Goal: Task Accomplishment & Management: Use online tool/utility

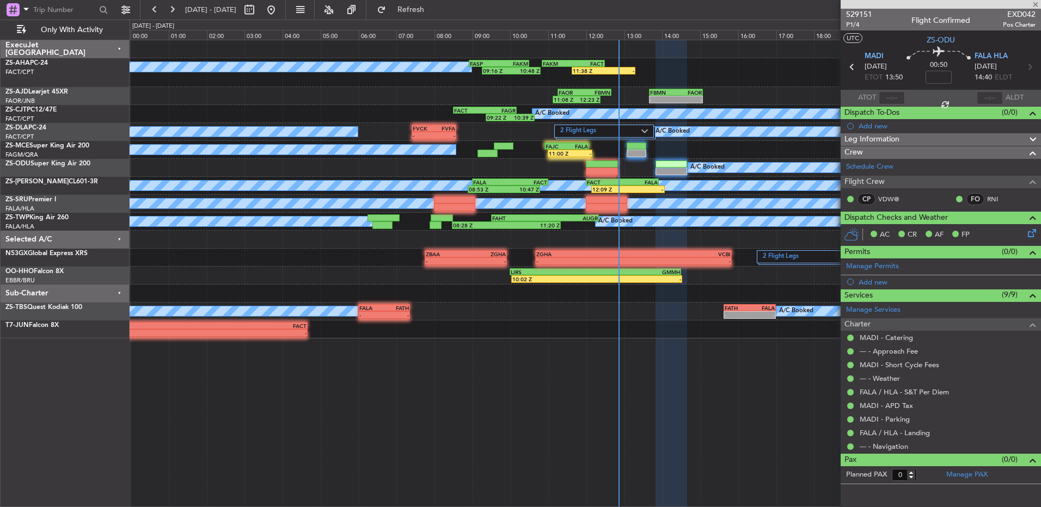
type input "11:05"
type input "6"
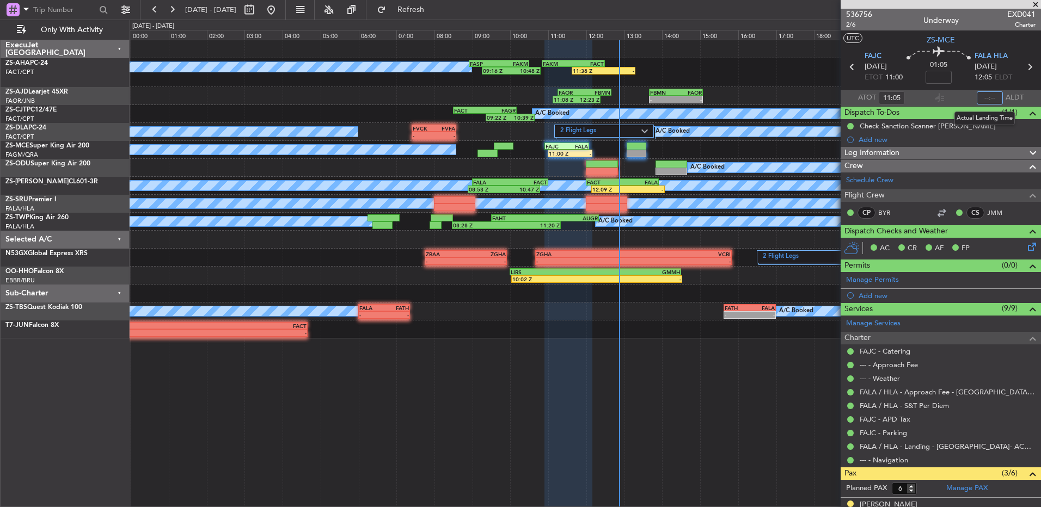
click at [988, 98] on input "text" at bounding box center [989, 97] width 26 height 13
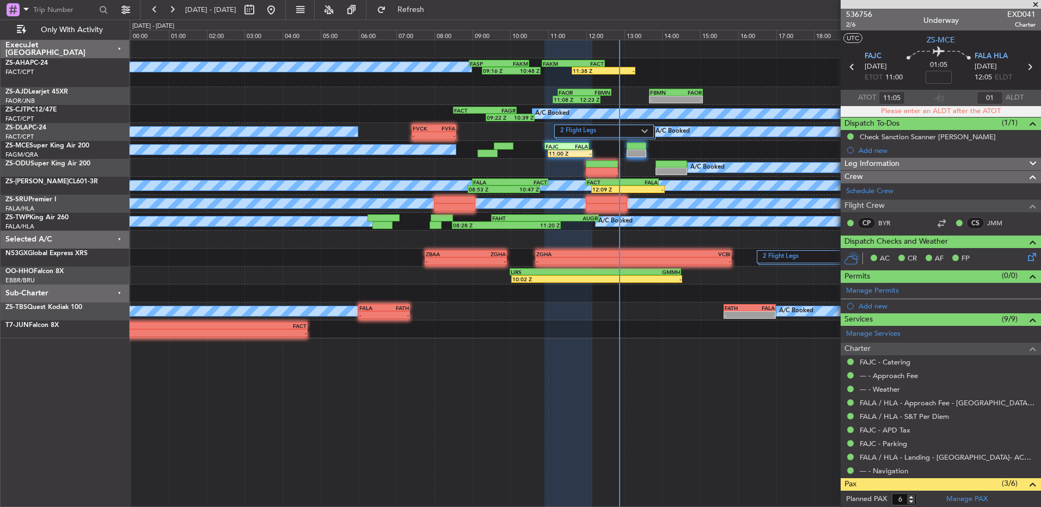
type input "0"
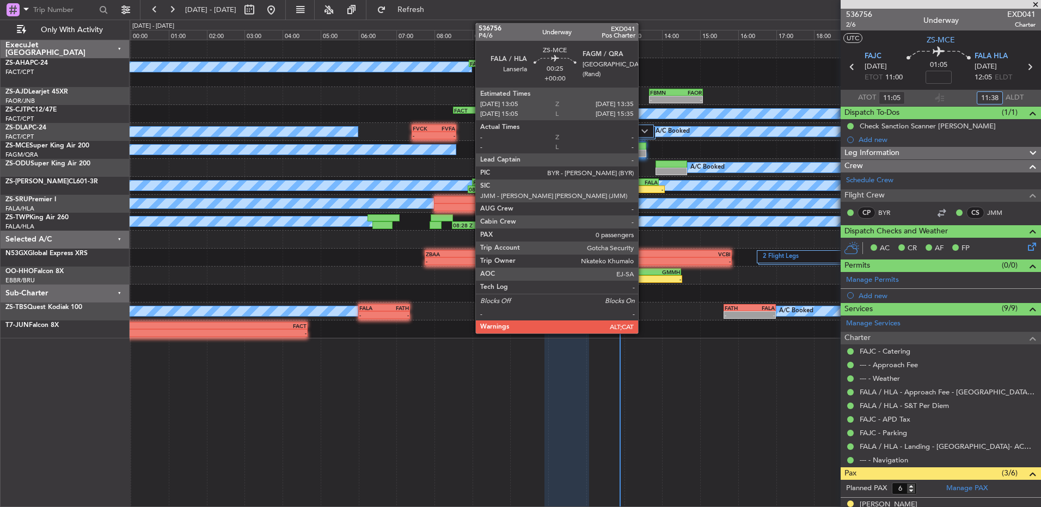
click at [643, 144] on div at bounding box center [636, 147] width 19 height 8
type input "11:38"
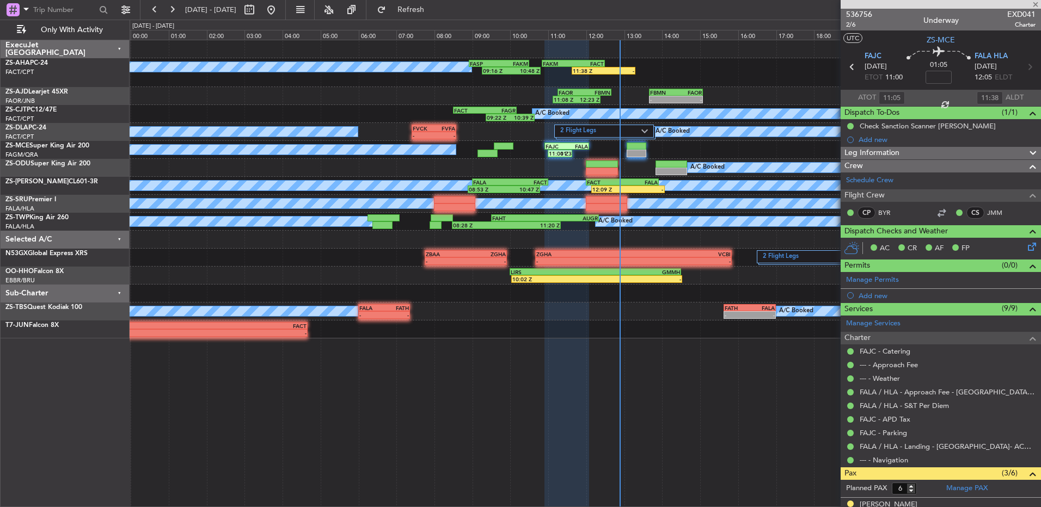
type input "0"
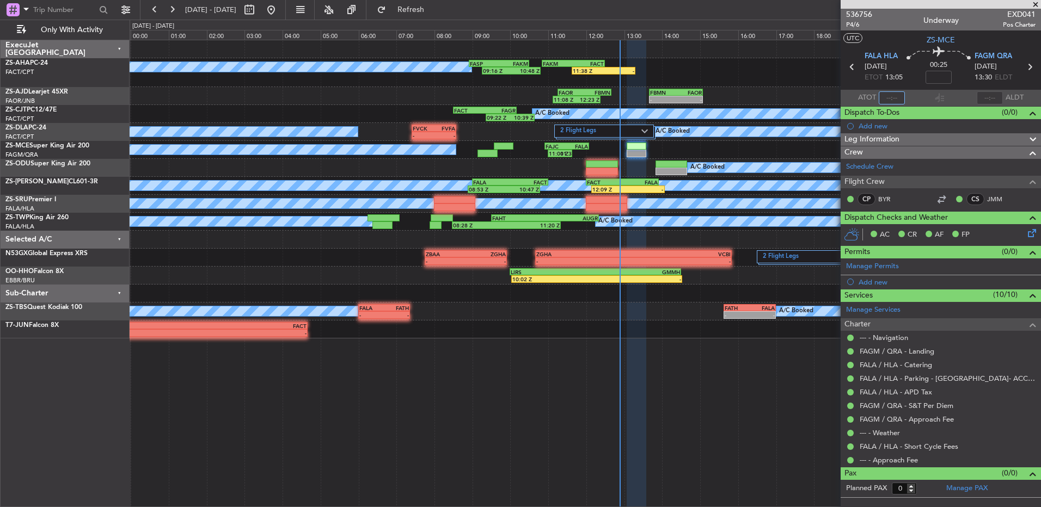
click at [892, 94] on input "text" at bounding box center [892, 97] width 26 height 13
click at [884, 100] on input "text" at bounding box center [892, 97] width 26 height 13
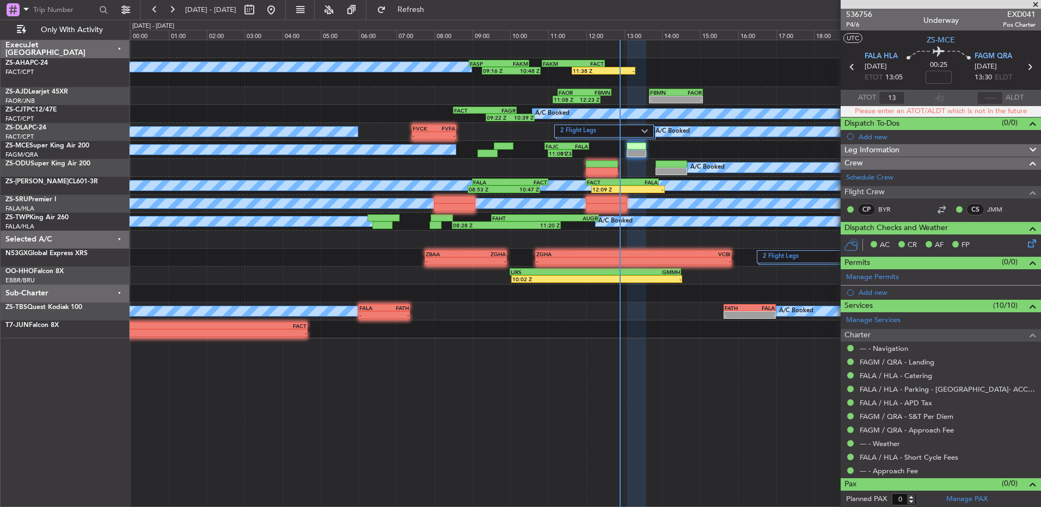
type input "1"
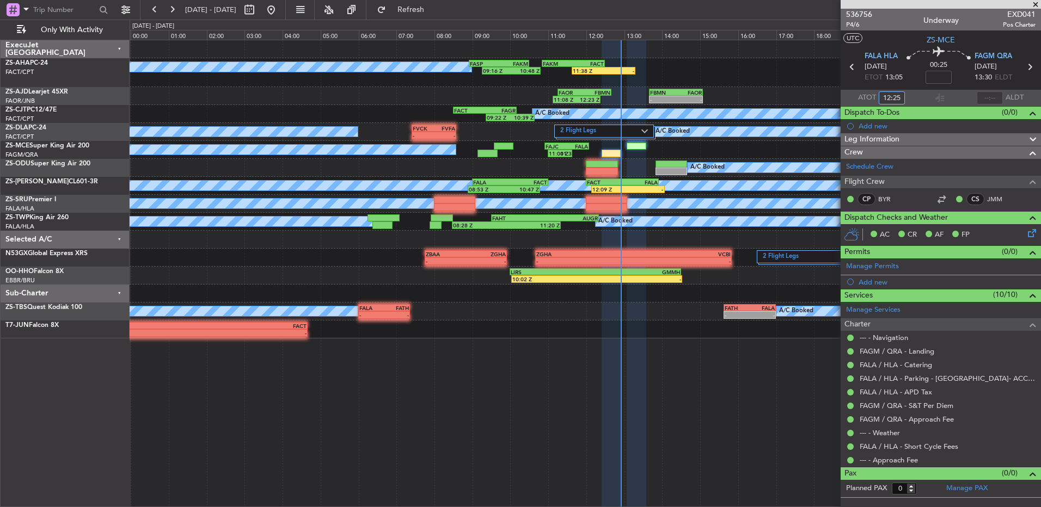
type input "12:25"
click at [993, 96] on input "text" at bounding box center [989, 97] width 26 height 13
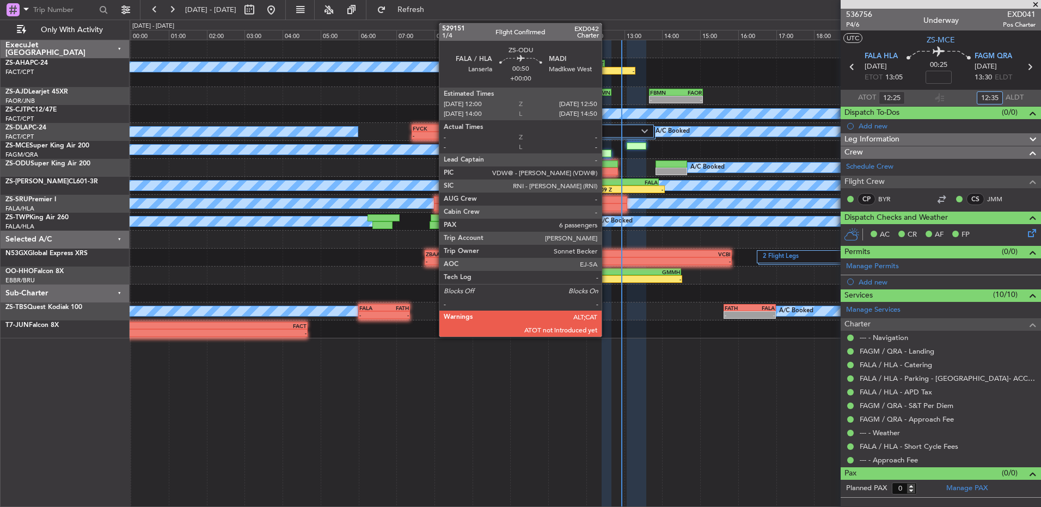
click at [606, 171] on div at bounding box center [602, 172] width 32 height 8
type input "12:35"
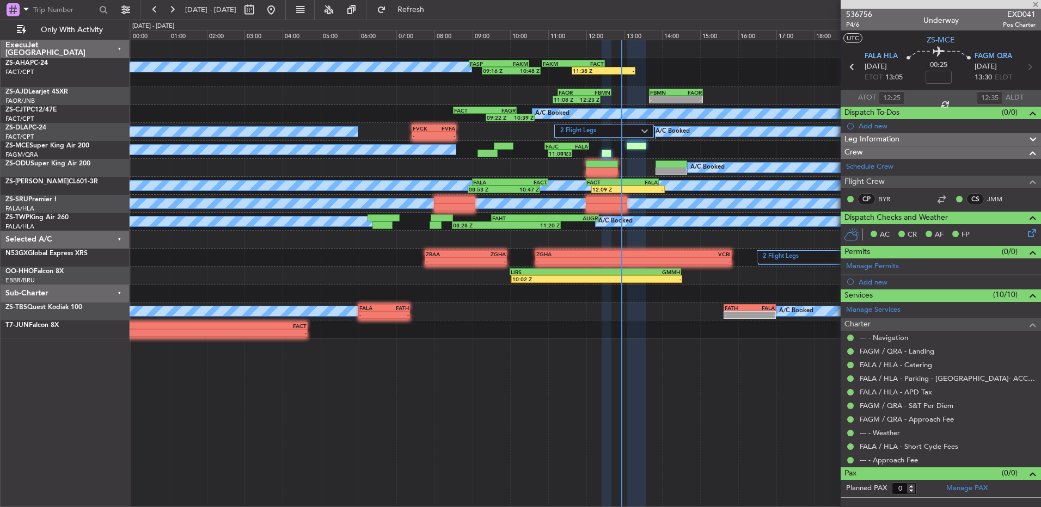
type input "6"
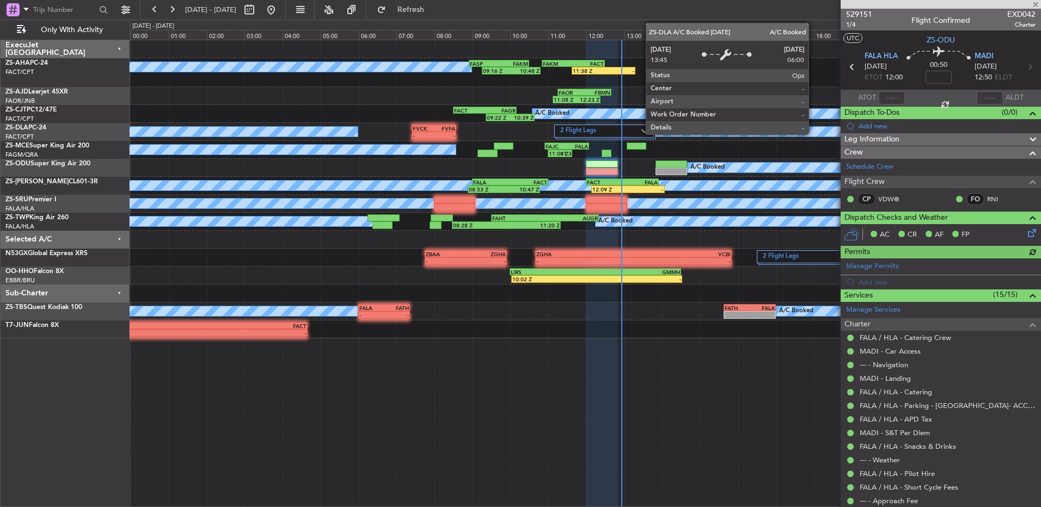
click at [887, 96] on div at bounding box center [892, 97] width 26 height 13
click at [887, 95] on div at bounding box center [892, 97] width 26 height 13
click at [886, 99] on input "text" at bounding box center [892, 97] width 26 height 13
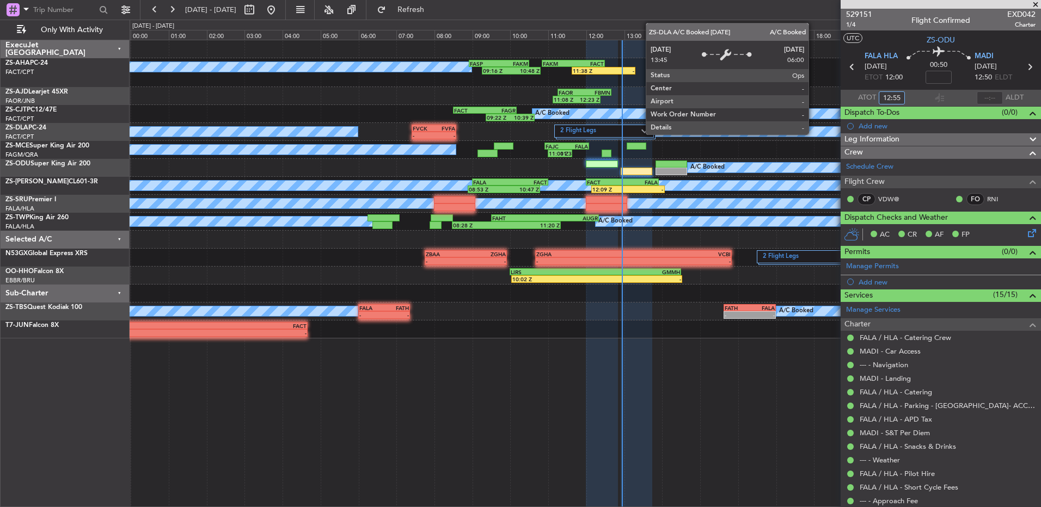
type input "12:55"
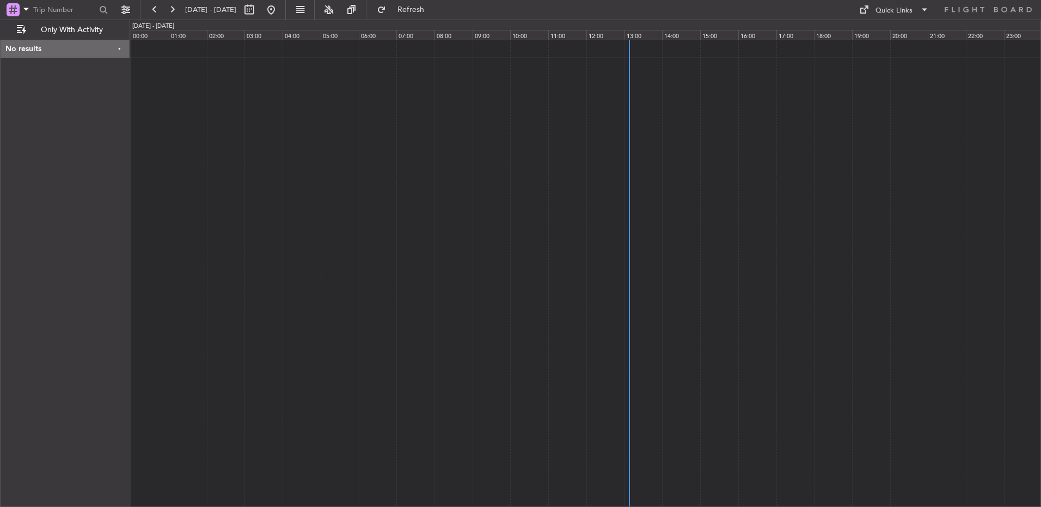
click at [325, 122] on div at bounding box center [585, 274] width 911 height 468
click at [409, 10] on button "Refresh" at bounding box center [404, 9] width 65 height 17
click at [173, 8] on button at bounding box center [171, 9] width 17 height 17
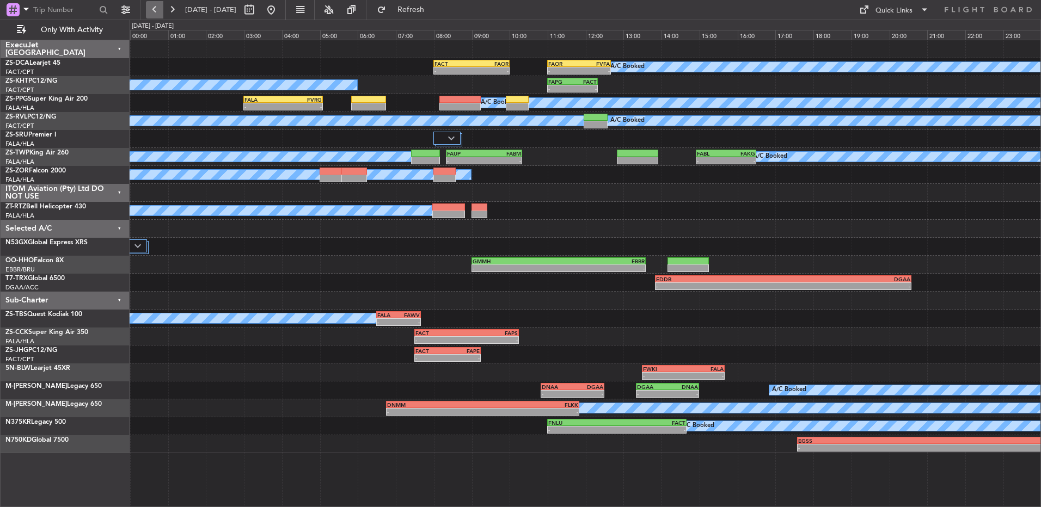
click at [149, 11] on button at bounding box center [154, 9] width 17 height 17
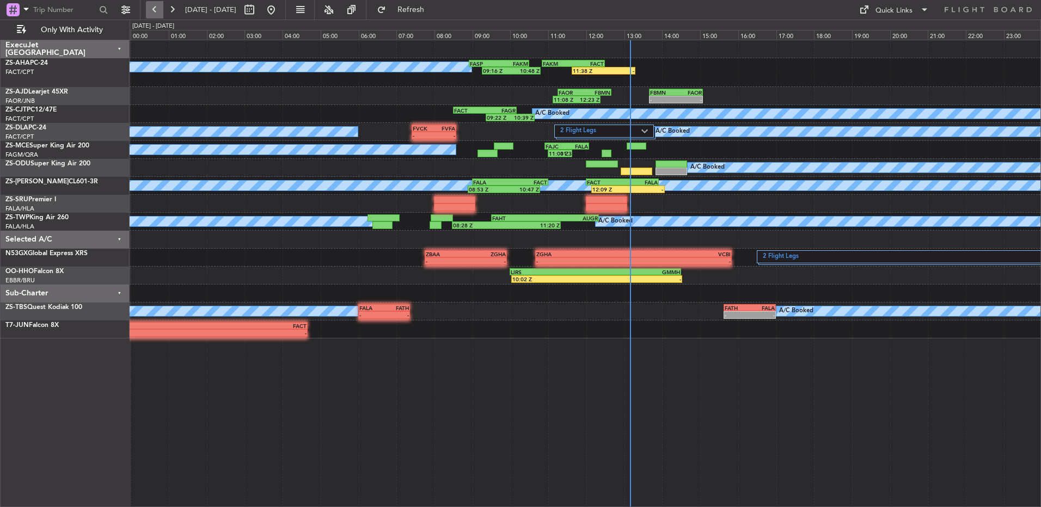
click at [163, 13] on button at bounding box center [154, 9] width 17 height 17
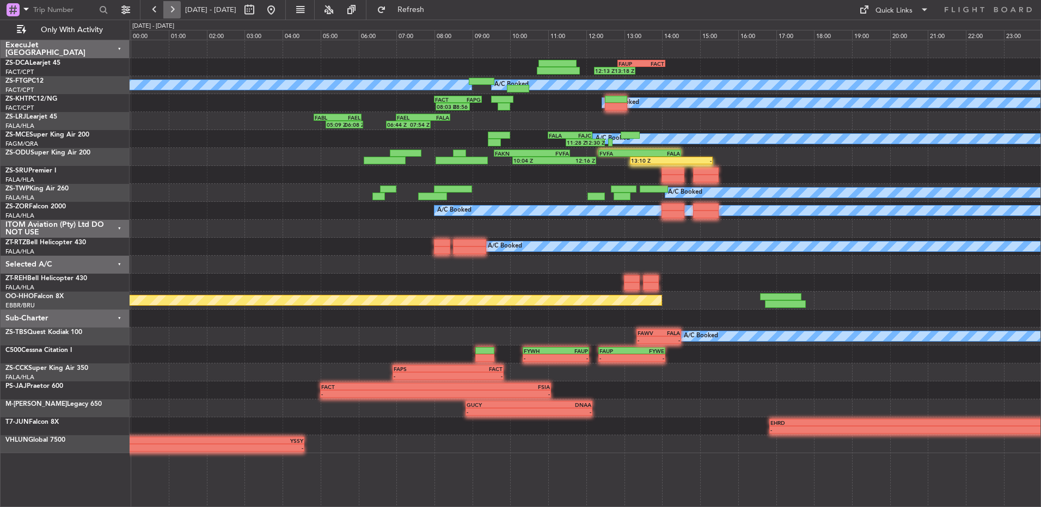
click at [180, 15] on button at bounding box center [171, 9] width 17 height 17
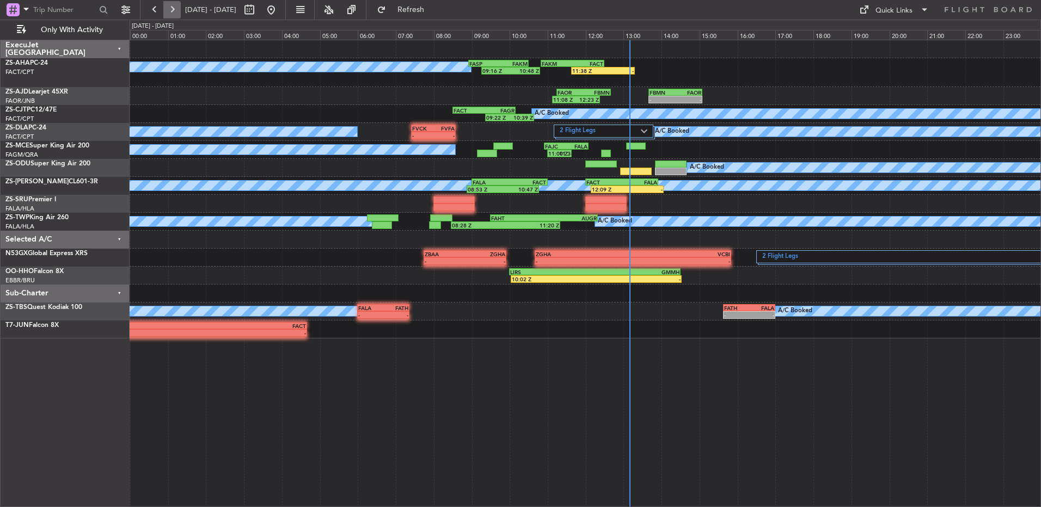
click at [180, 15] on button at bounding box center [171, 9] width 17 height 17
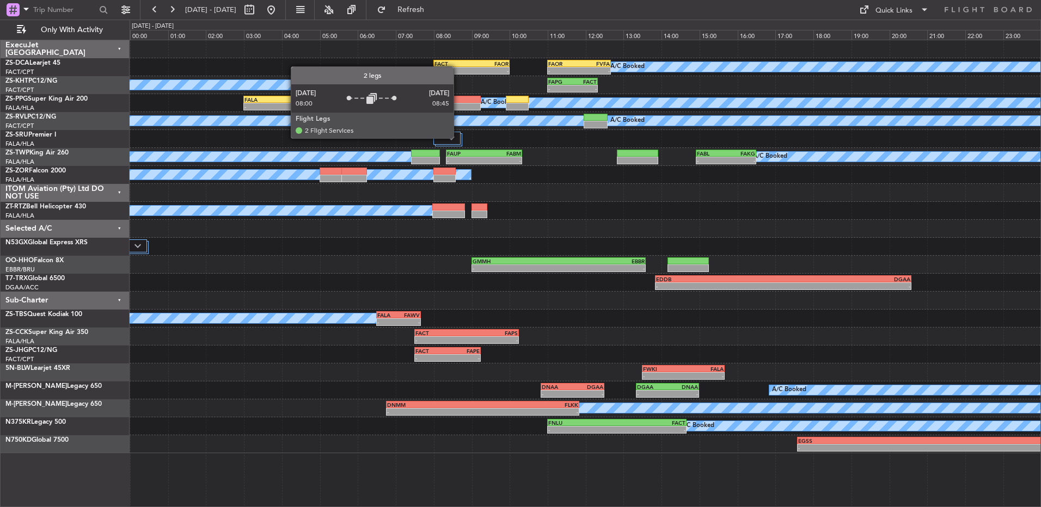
click at [454, 138] on img at bounding box center [451, 138] width 7 height 4
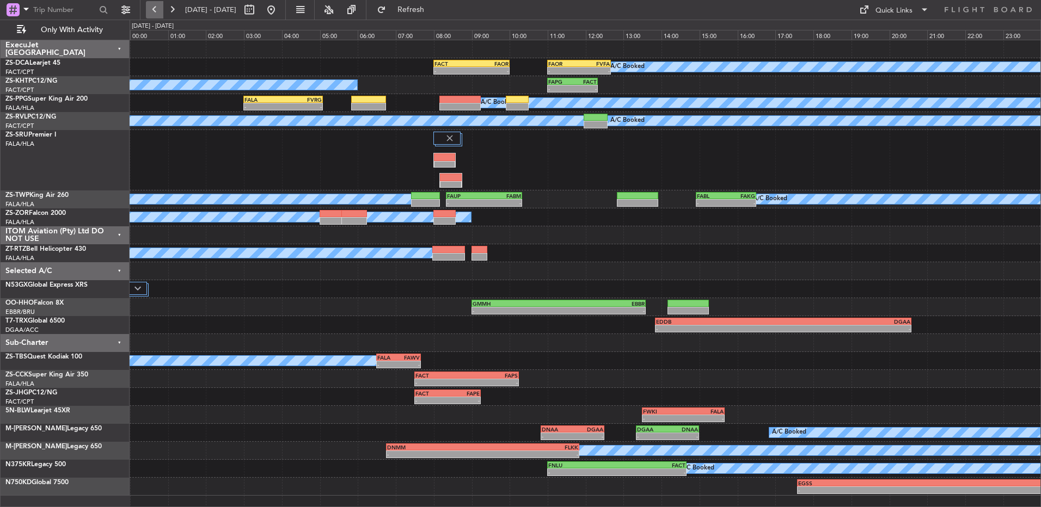
click at [158, 7] on button at bounding box center [154, 9] width 17 height 17
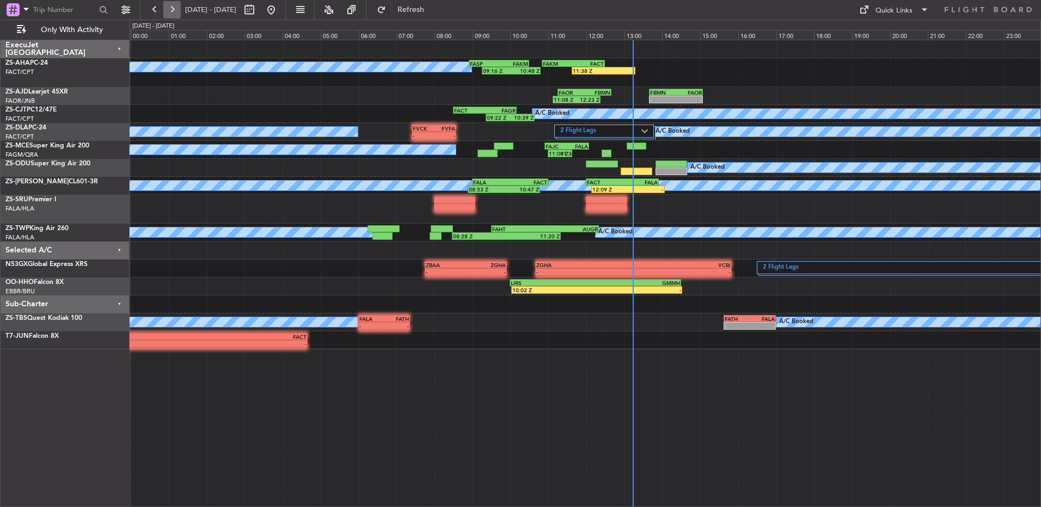
click at [170, 9] on button at bounding box center [171, 9] width 17 height 17
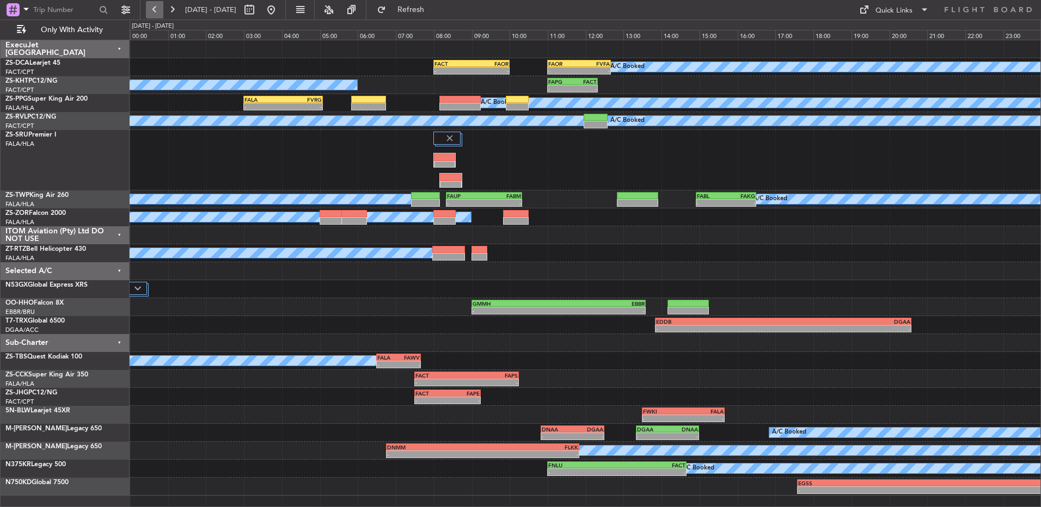
click at [153, 11] on button at bounding box center [154, 9] width 17 height 17
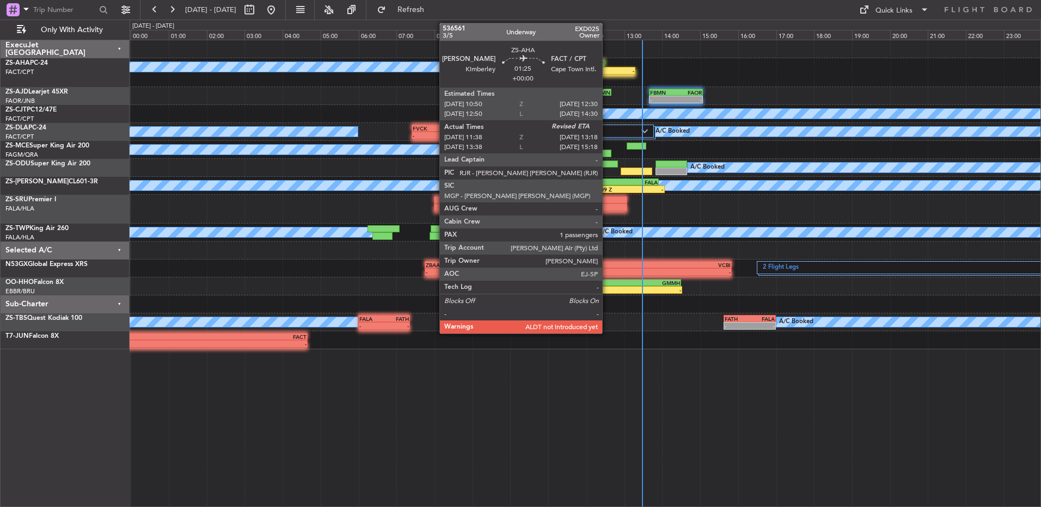
click at [607, 67] on div "-" at bounding box center [619, 70] width 30 height 7
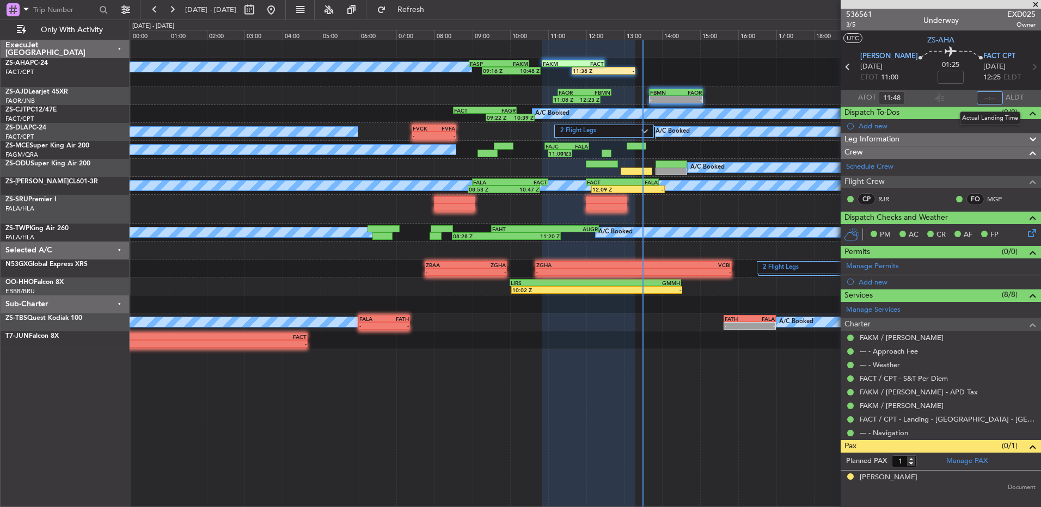
click at [980, 96] on input "text" at bounding box center [989, 97] width 26 height 13
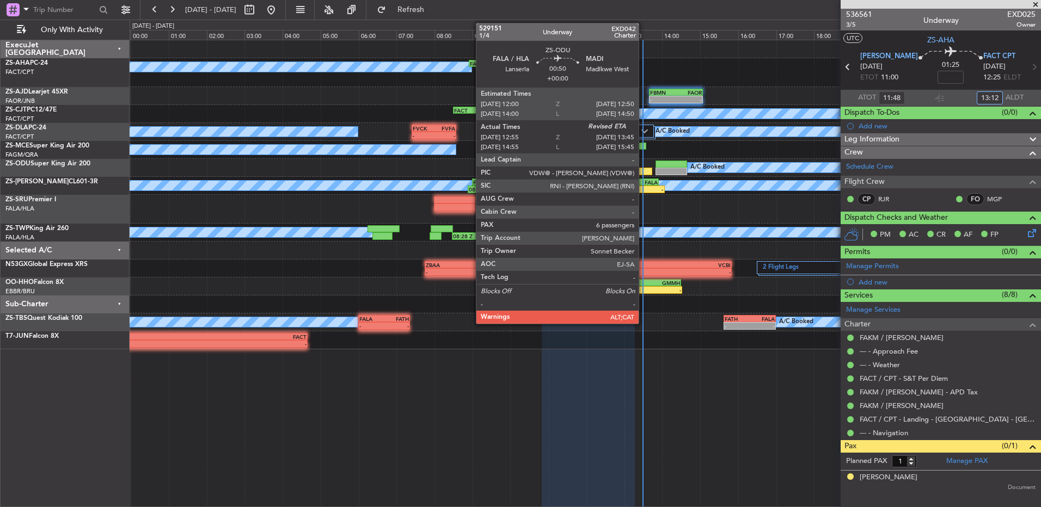
click at [644, 170] on div at bounding box center [637, 172] width 32 height 8
type input "13:12"
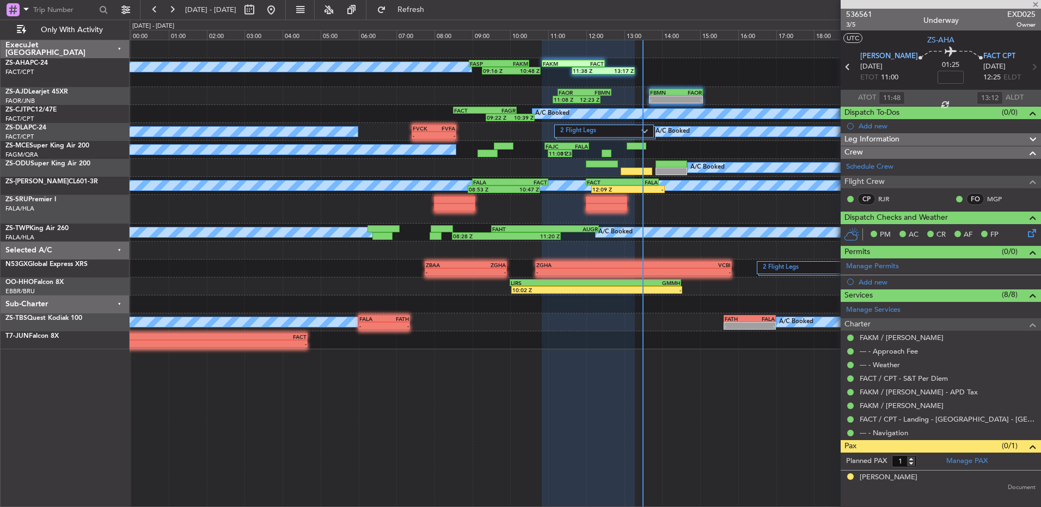
type input "12:55"
type input "6"
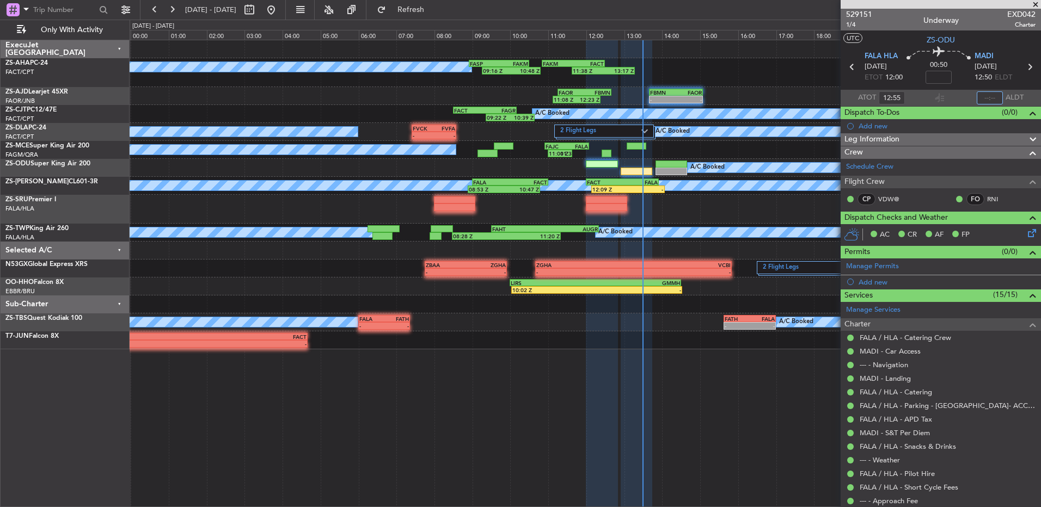
click at [981, 97] on input "text" at bounding box center [989, 97] width 26 height 13
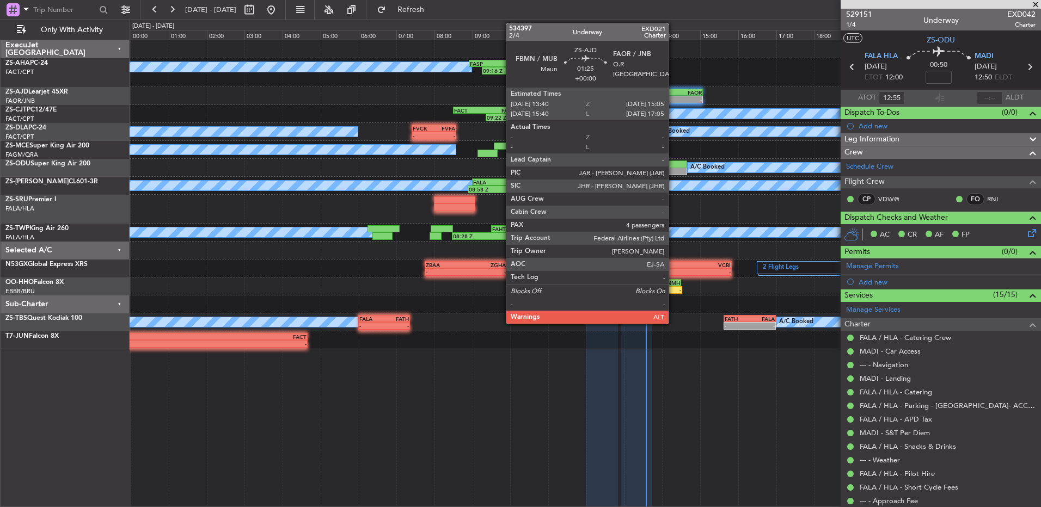
click at [673, 102] on div "-" at bounding box center [663, 99] width 26 height 7
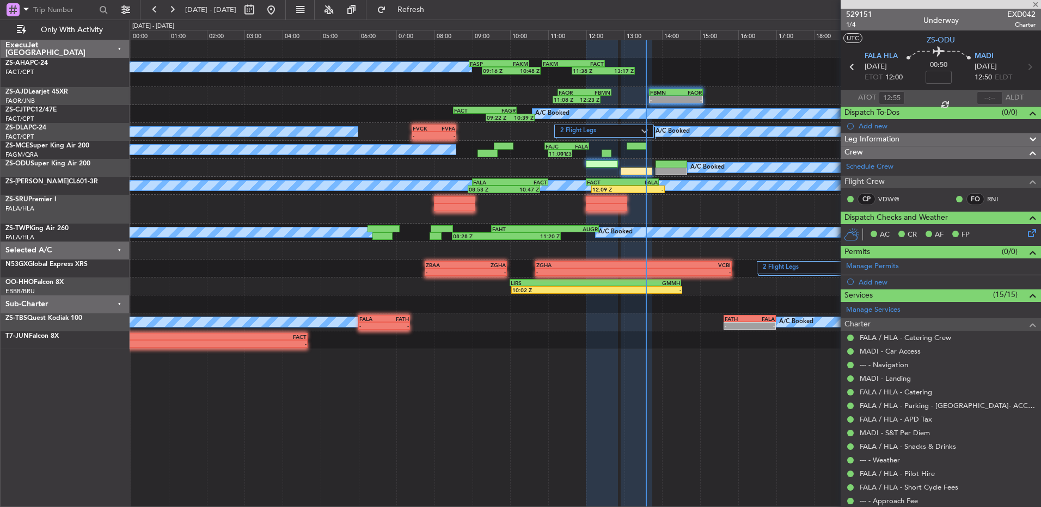
type input "4"
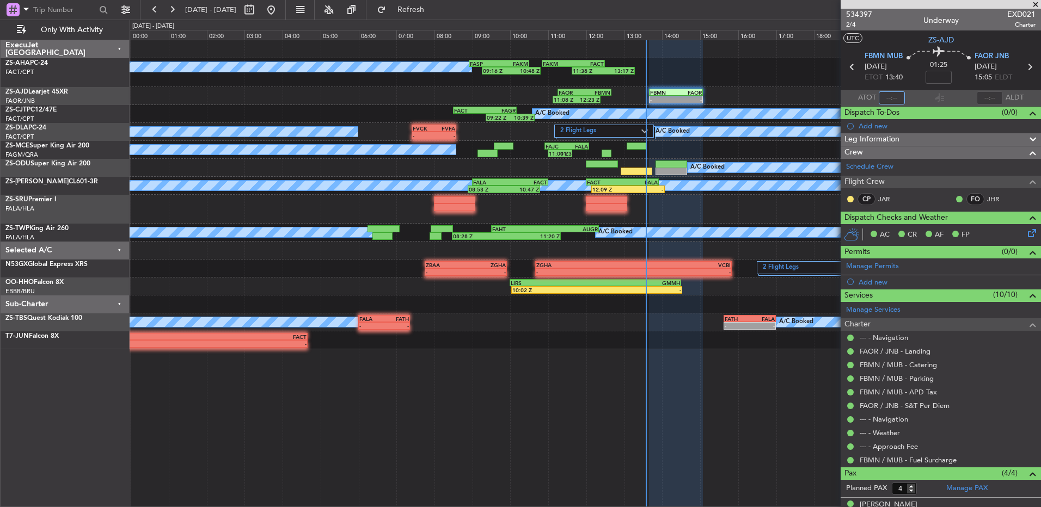
click at [891, 99] on input "text" at bounding box center [892, 97] width 26 height 13
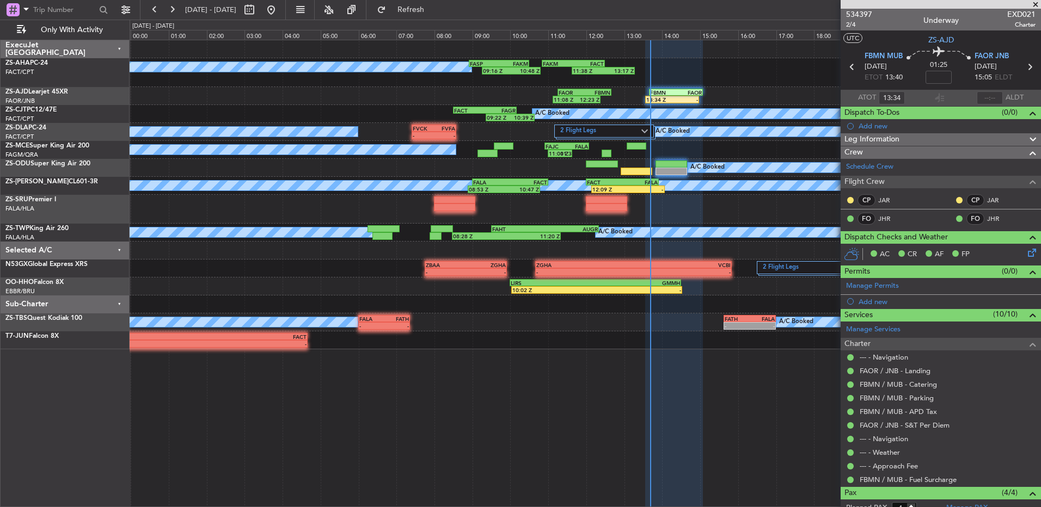
click at [647, 176] on div "A/C Booked" at bounding box center [585, 168] width 911 height 18
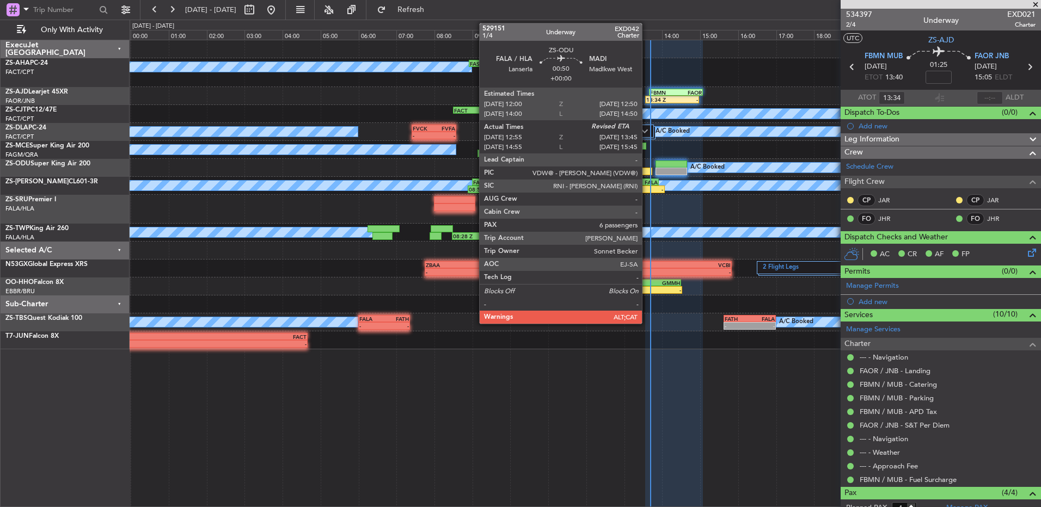
click at [646, 171] on div at bounding box center [637, 172] width 32 height 8
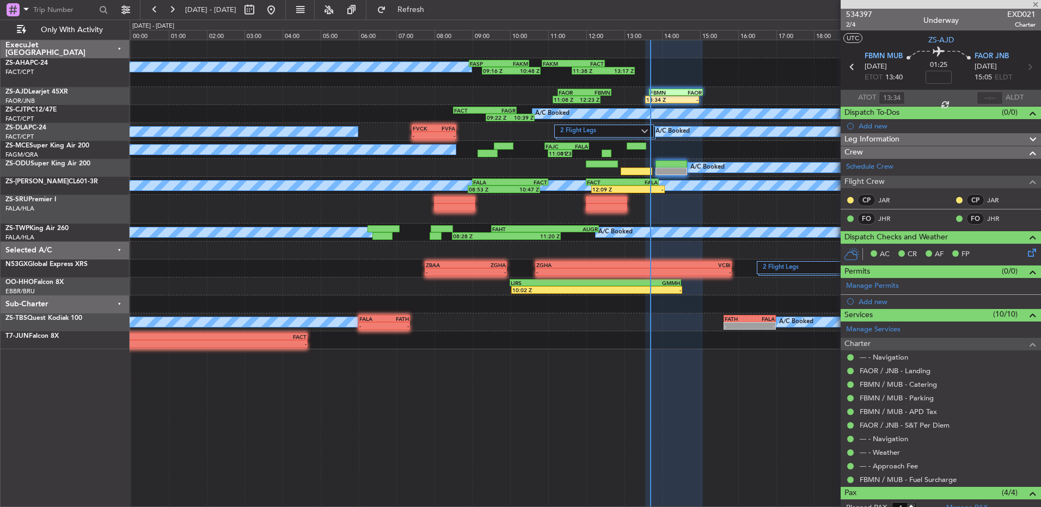
type input "12:55"
type input "6"
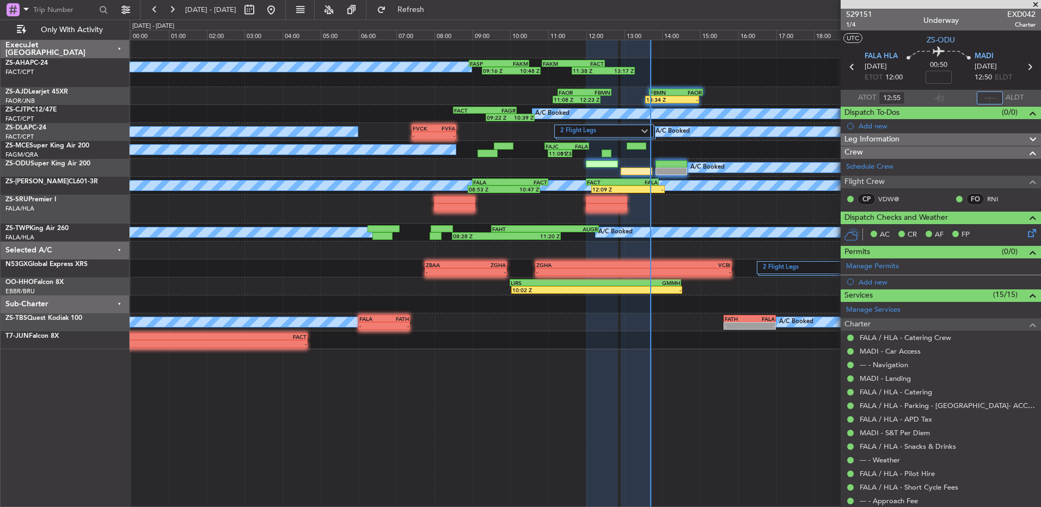
click at [982, 103] on input "text" at bounding box center [989, 97] width 26 height 13
type input "1335"
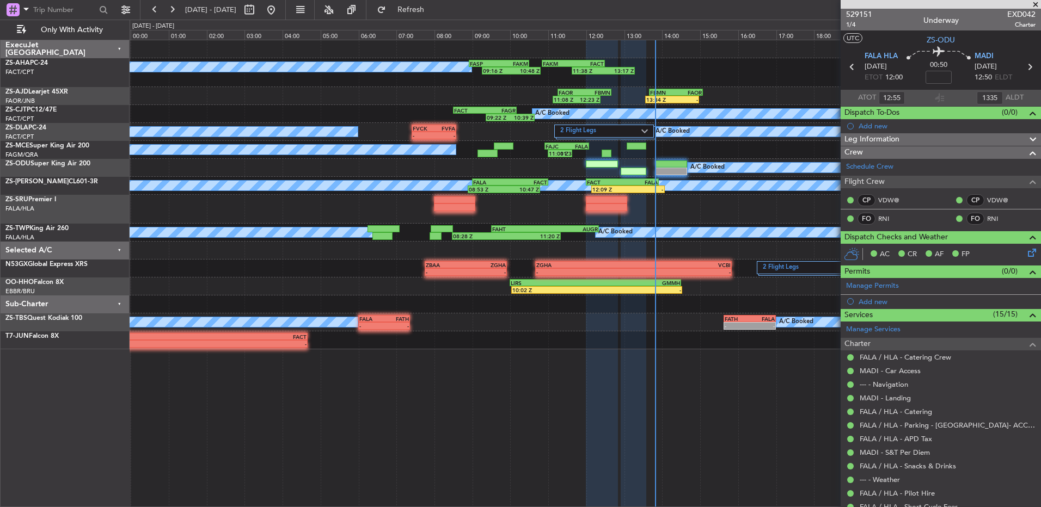
click at [1033, 4] on span at bounding box center [1035, 5] width 11 height 10
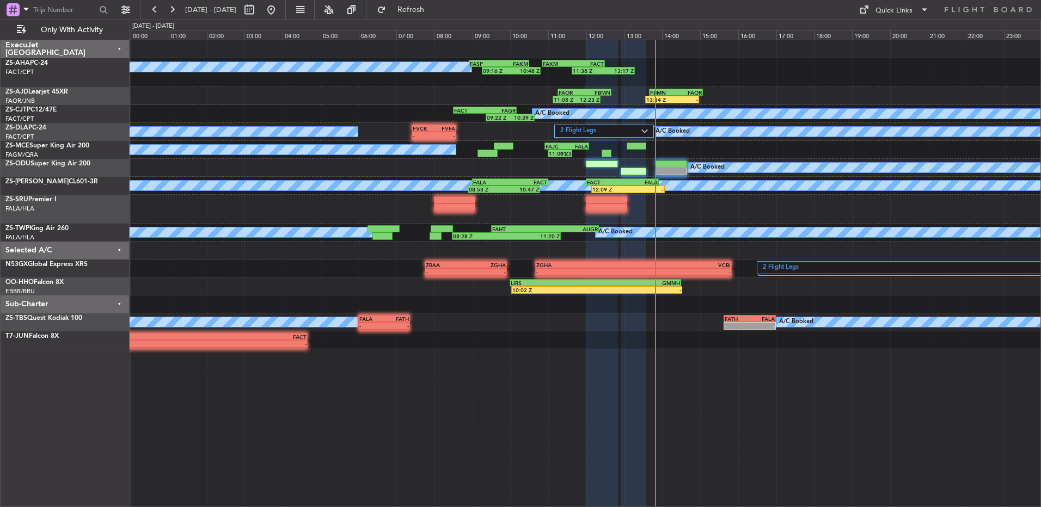
type input "0"
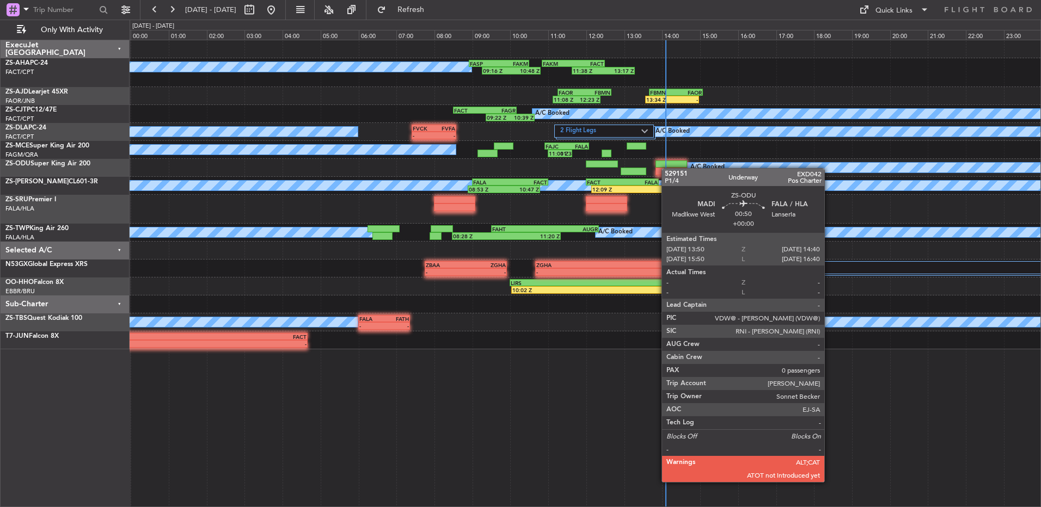
click at [667, 168] on div at bounding box center [671, 172] width 32 height 8
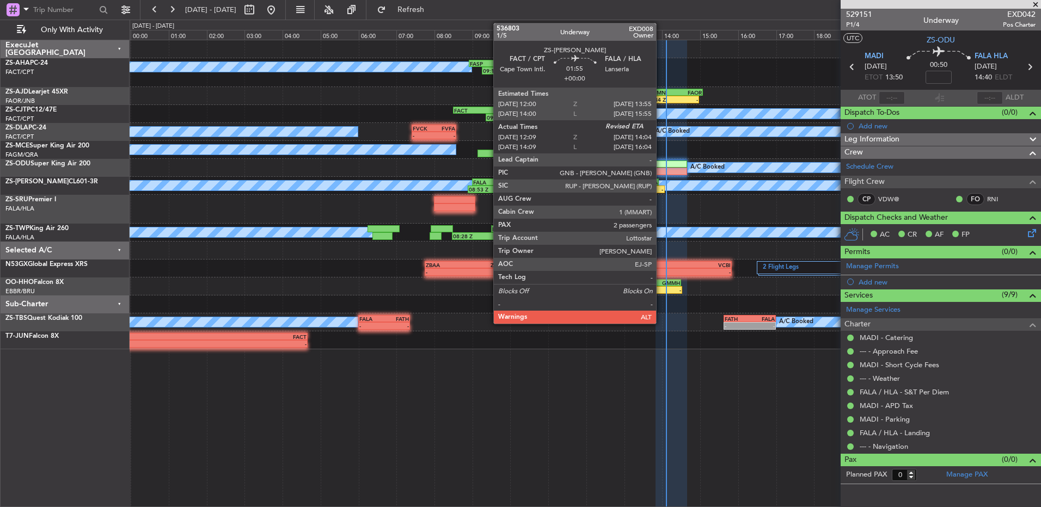
click at [661, 189] on div "-" at bounding box center [645, 189] width 35 height 7
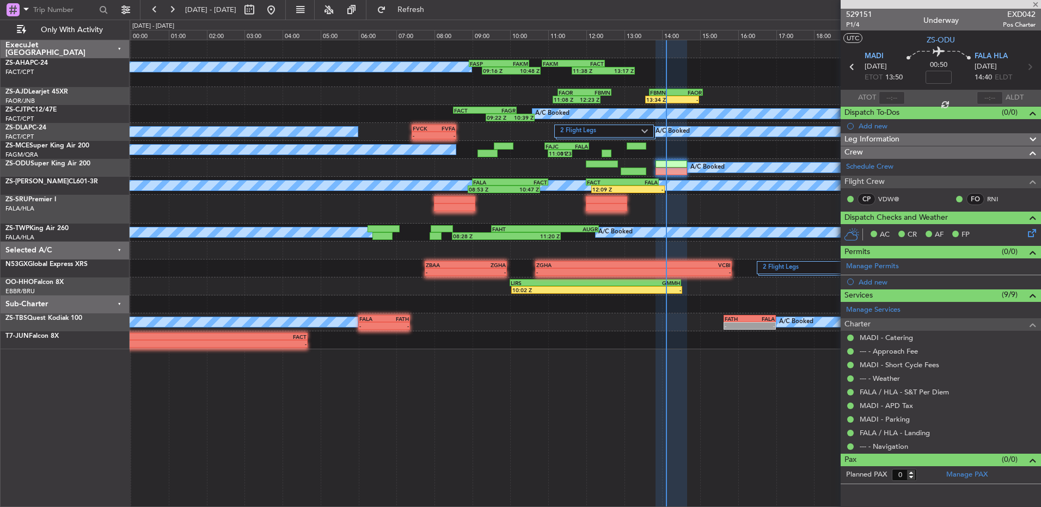
type input "12:09"
type input "2"
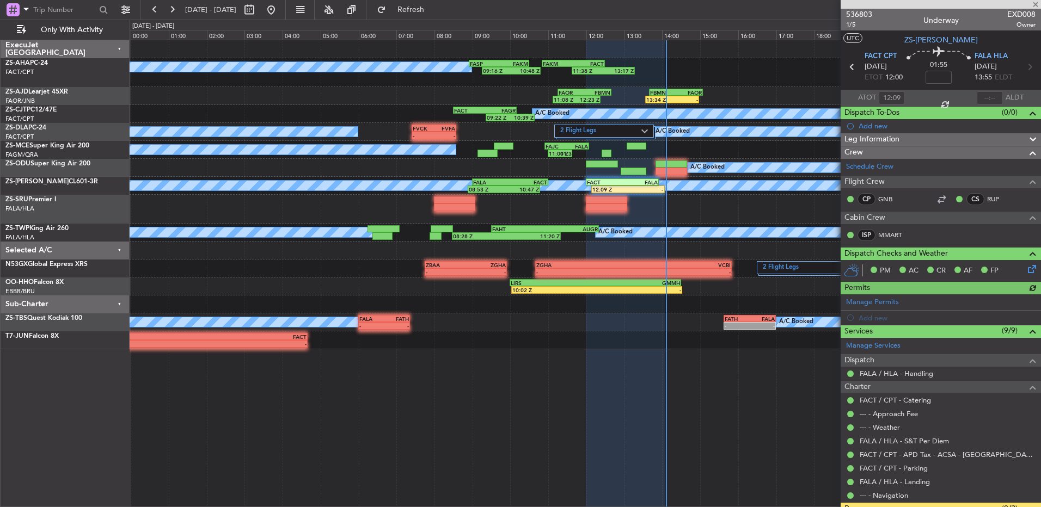
click at [978, 98] on div at bounding box center [989, 97] width 26 height 13
click at [986, 98] on div at bounding box center [989, 97] width 26 height 13
click at [986, 96] on input "text" at bounding box center [989, 97] width 26 height 13
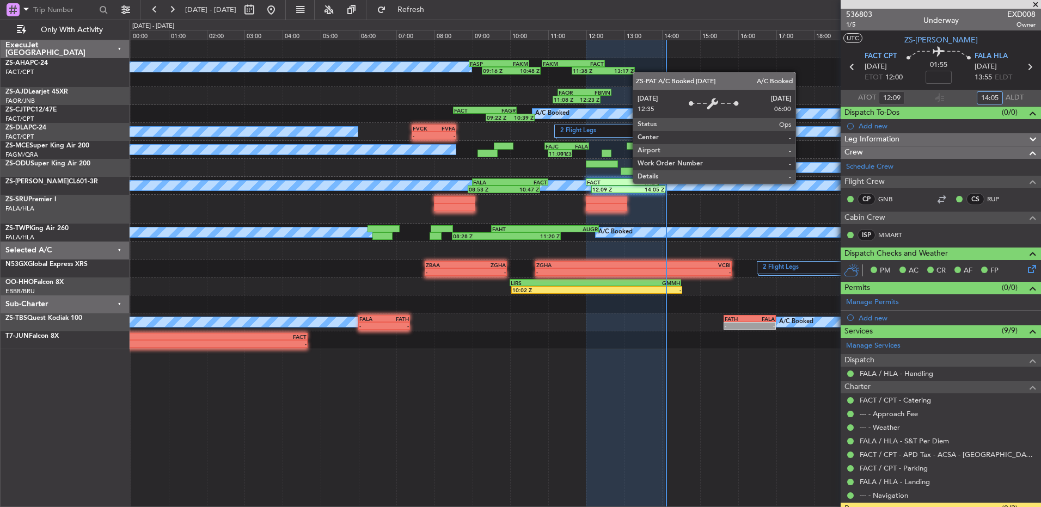
type input "14:05"
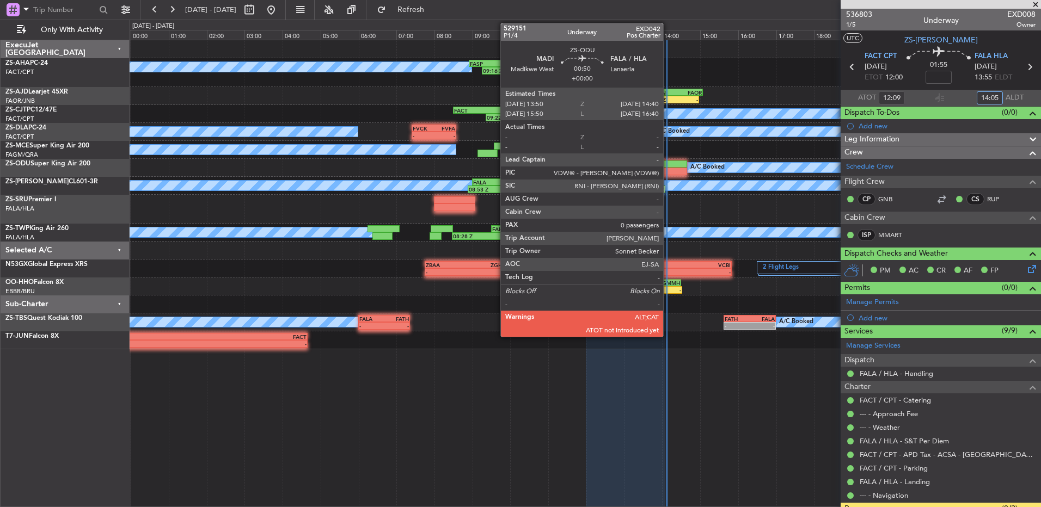
click at [668, 171] on div at bounding box center [671, 172] width 32 height 8
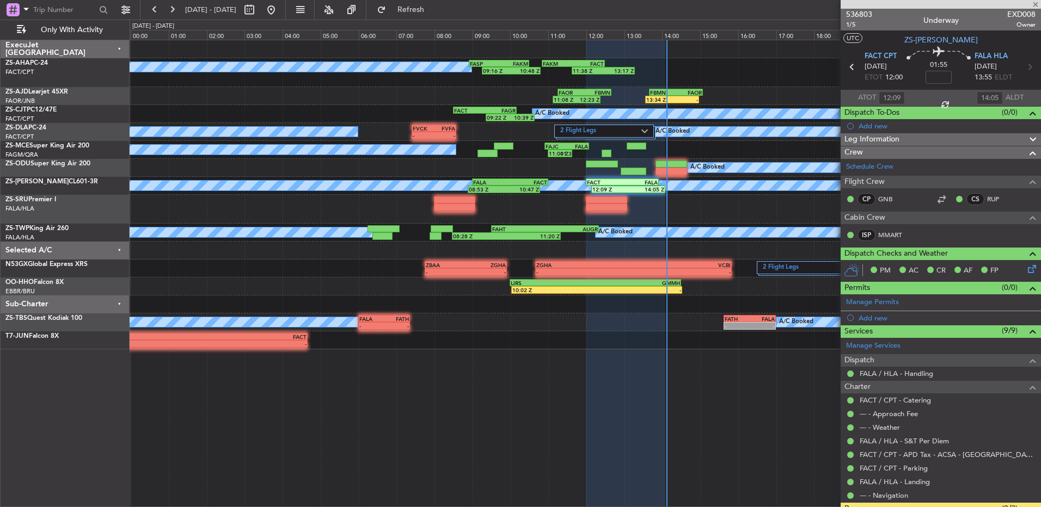
type input "0"
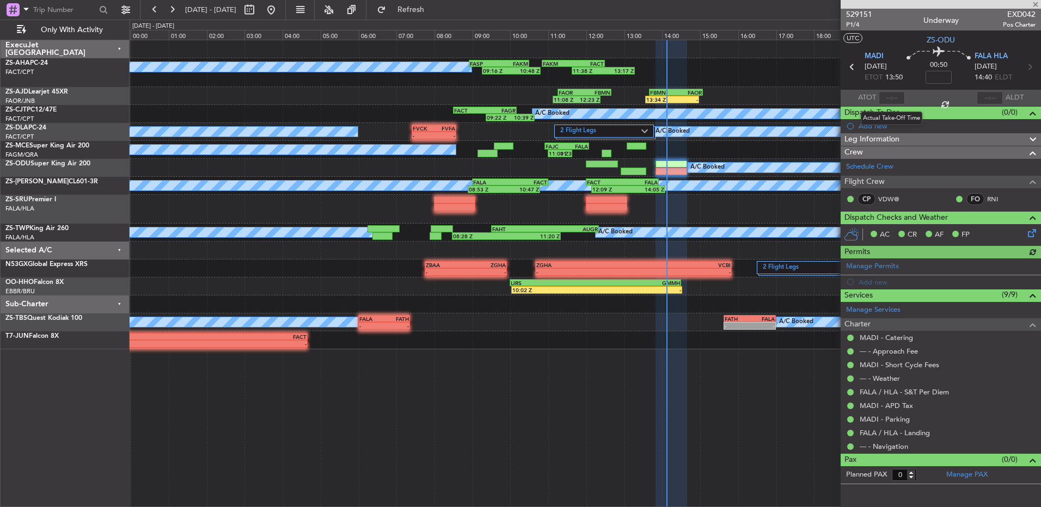
click at [896, 98] on div at bounding box center [892, 97] width 26 height 13
click at [895, 98] on div at bounding box center [892, 97] width 26 height 13
click at [889, 96] on input "text" at bounding box center [892, 97] width 26 height 13
click at [814, 82] on div "A/C Booked 09:16 Z 10:48 Z FASP 08:55 Z FAKM 10:30 Z 11:38 Z 13:17 Z FAKM 10:50…" at bounding box center [585, 72] width 911 height 29
type input "13:49"
